Goal: Task Accomplishment & Management: Manage account settings

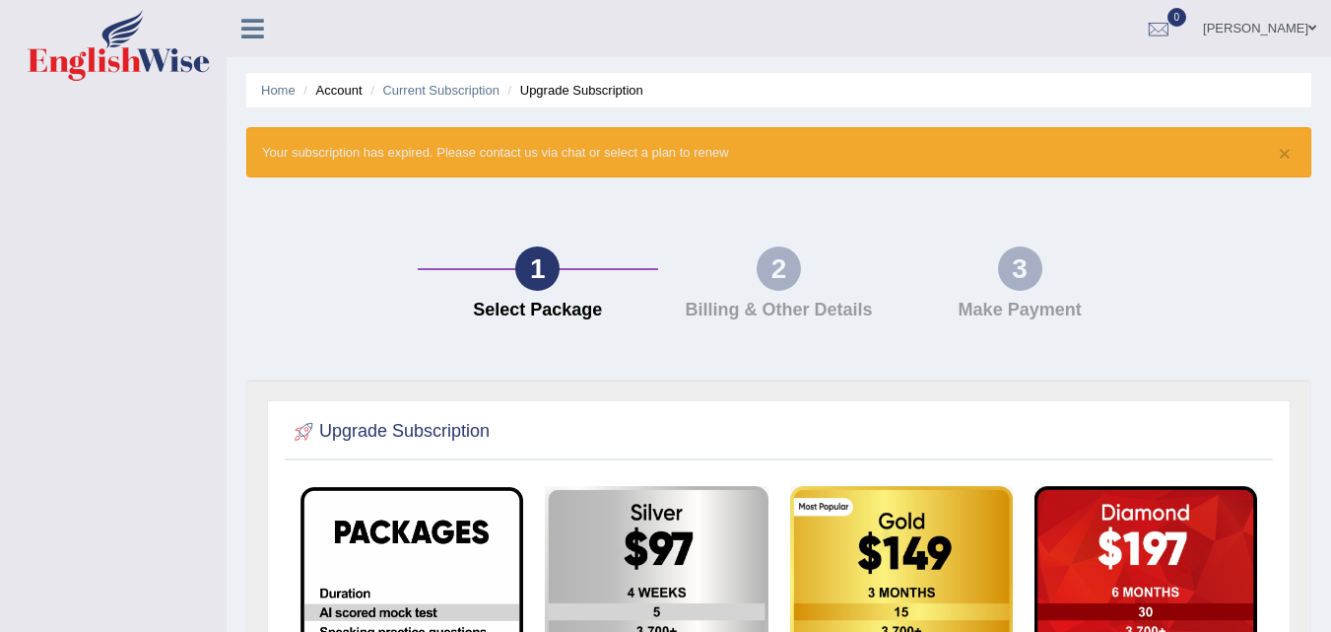
click at [1240, 36] on link "[PERSON_NAME]" at bounding box center [1259, 25] width 143 height 51
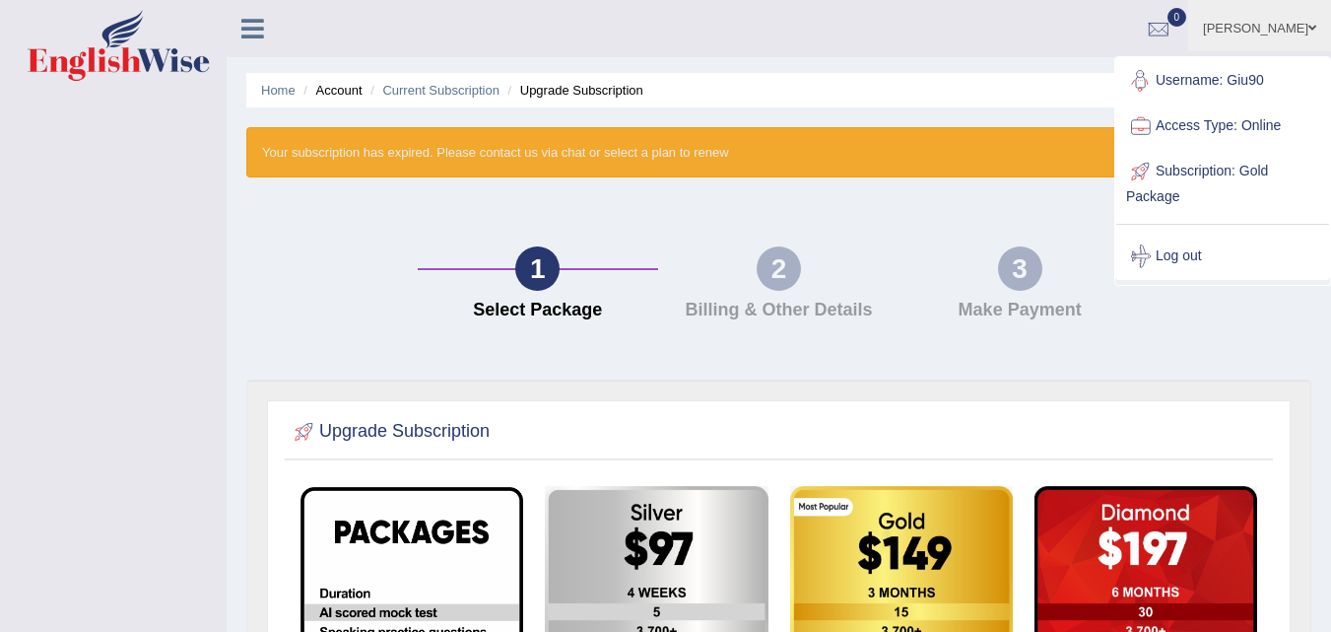
click at [1216, 80] on link "Username: Giu90" at bounding box center [1222, 80] width 213 height 45
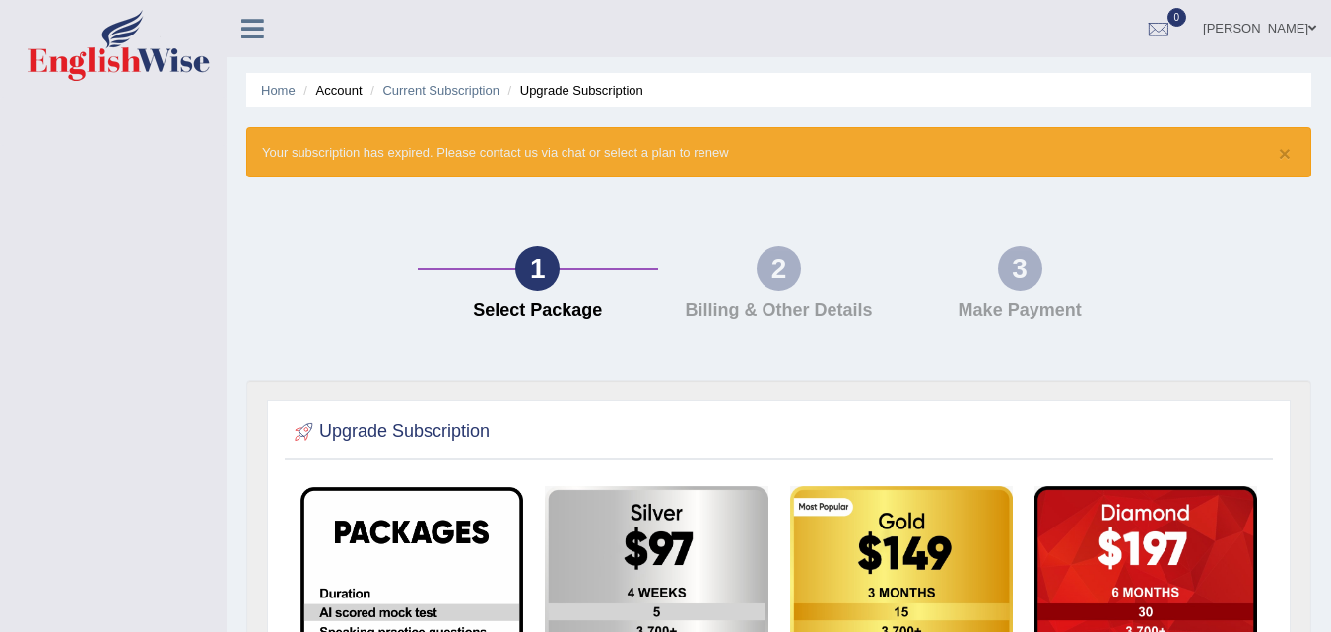
click at [1250, 28] on link "[PERSON_NAME]" at bounding box center [1259, 25] width 143 height 51
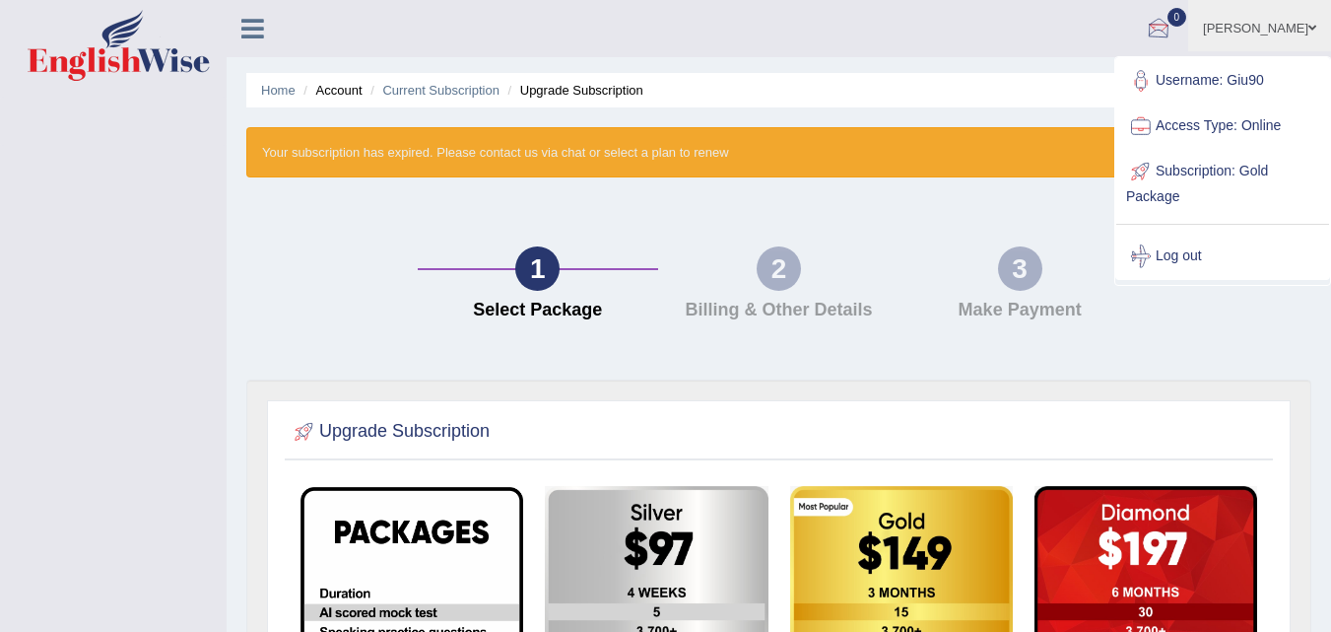
click at [1173, 19] on div at bounding box center [1159, 30] width 30 height 30
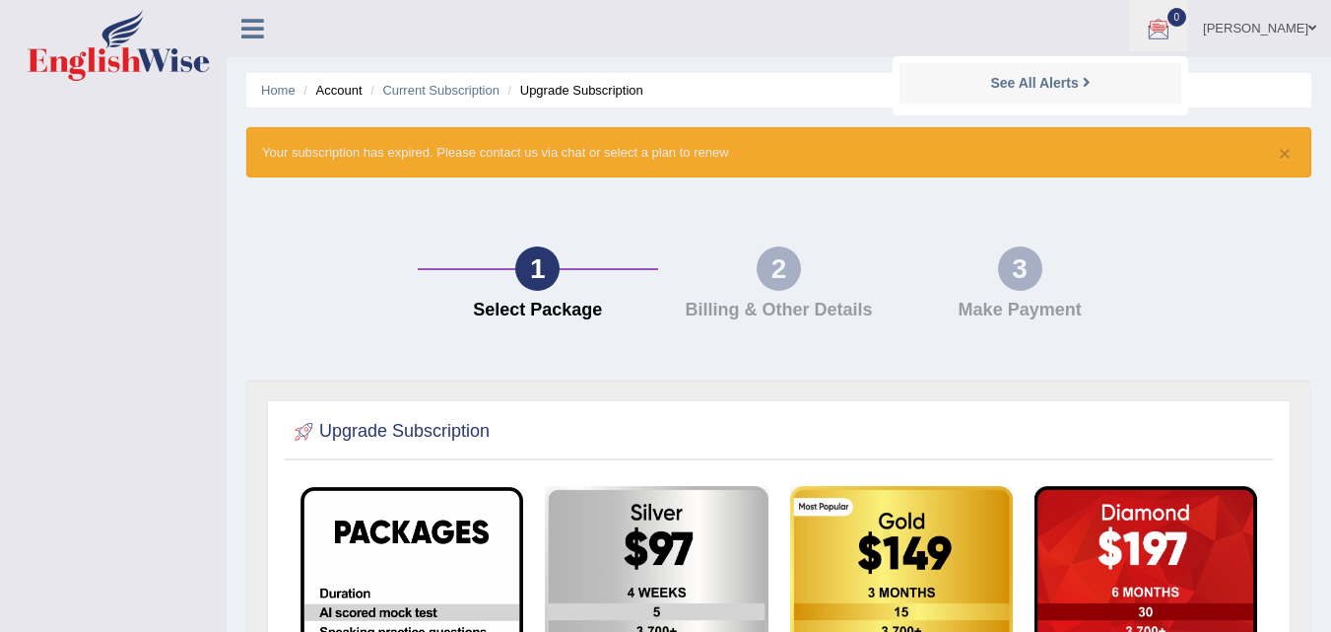
click at [1173, 18] on div at bounding box center [1159, 30] width 30 height 30
click at [1281, 30] on link "[PERSON_NAME]" at bounding box center [1259, 25] width 143 height 51
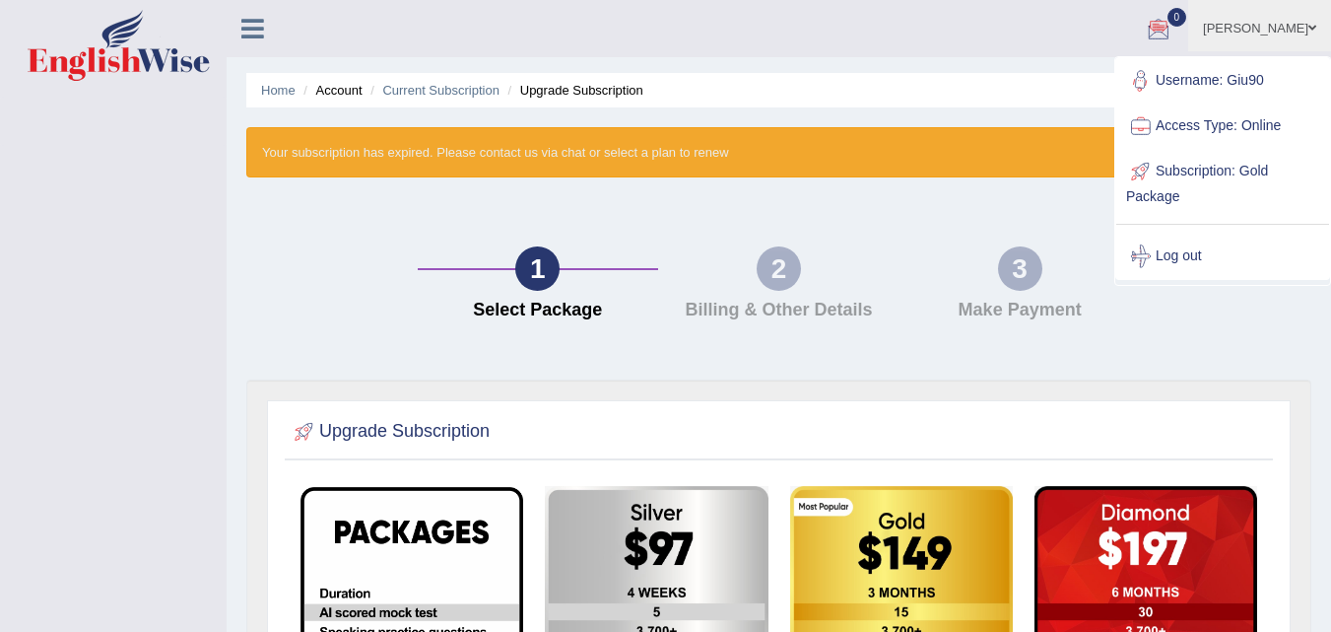
click at [1223, 77] on link "Username: Giu90" at bounding box center [1222, 80] width 213 height 45
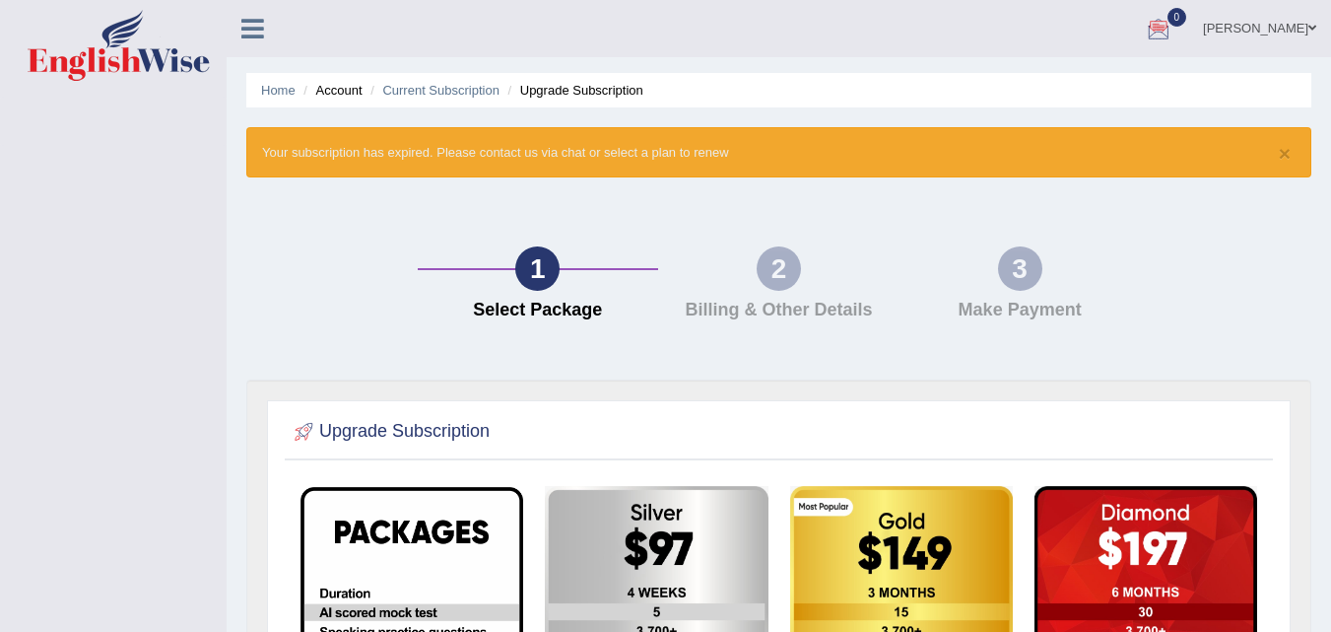
click at [1275, 24] on link "[PERSON_NAME]" at bounding box center [1259, 25] width 143 height 51
